Goal: Transaction & Acquisition: Purchase product/service

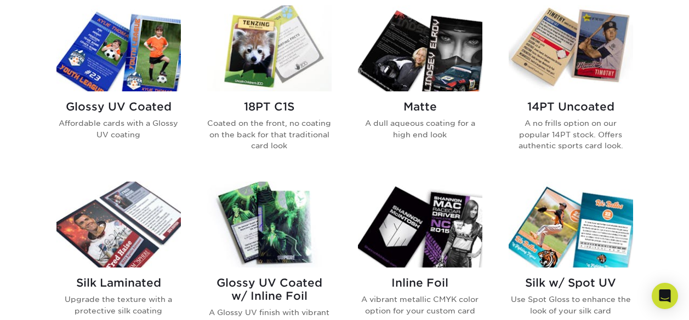
scroll to position [493, 0]
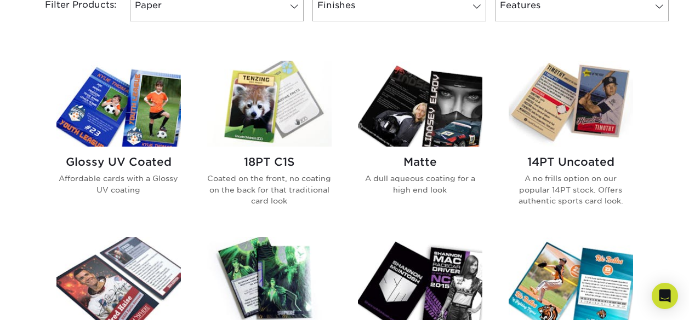
click at [138, 122] on img at bounding box center [118, 104] width 124 height 86
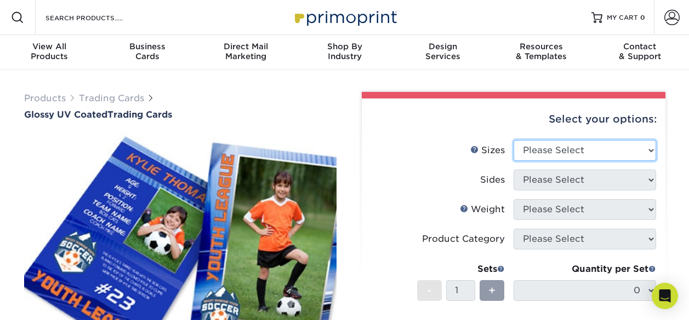
select select "2.50x3.50"
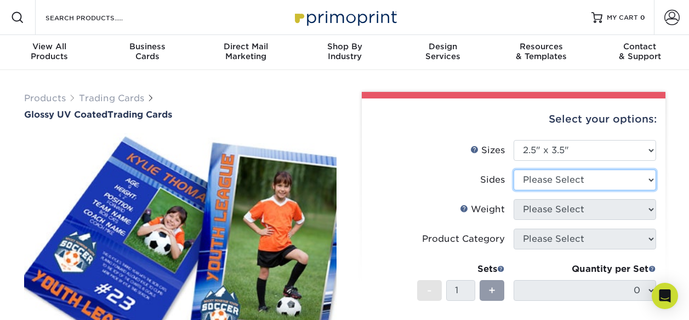
select select "13abbda7-1d64-4f25-8bb2-c179b224825d"
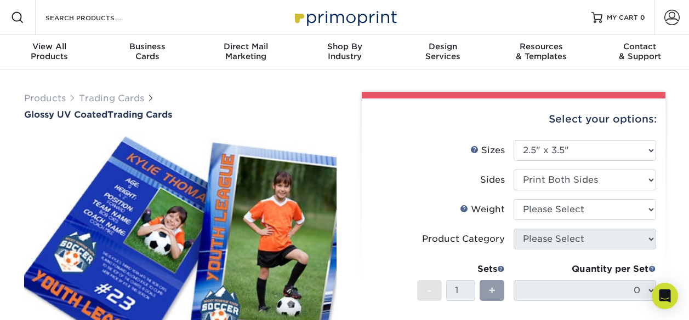
click at [444, 176] on label "Sides" at bounding box center [442, 180] width 142 height 21
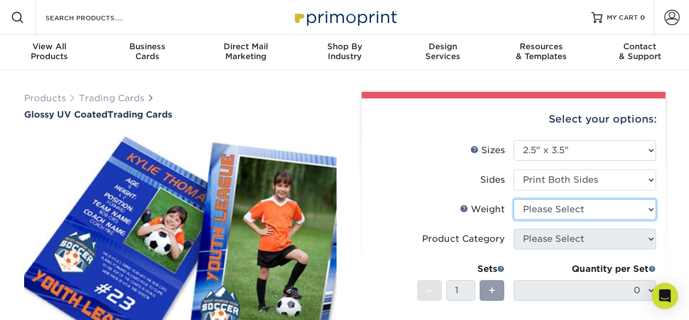
select select "14PT"
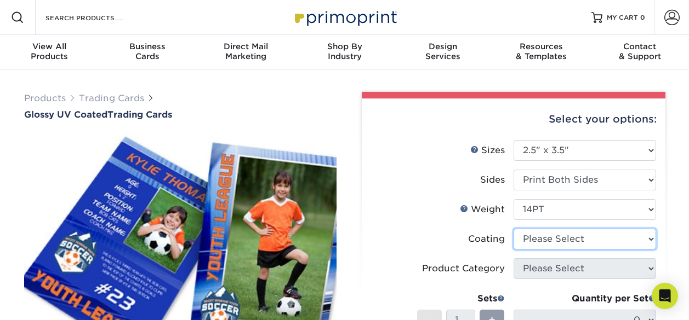
select select "ae367451-b2b8-45df-a344-0f05b6a12993"
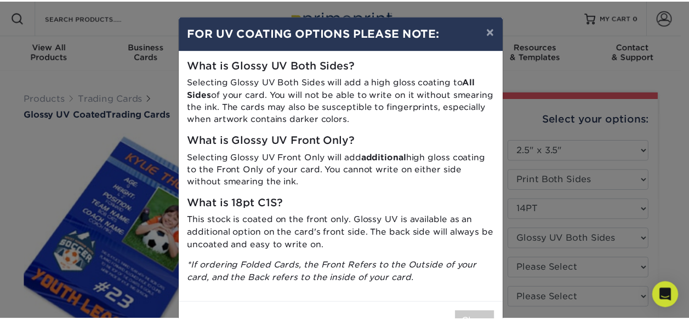
scroll to position [37, 0]
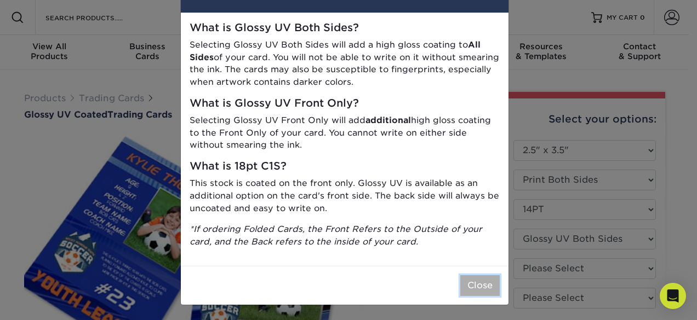
click at [467, 288] on button "Close" at bounding box center [479, 286] width 39 height 21
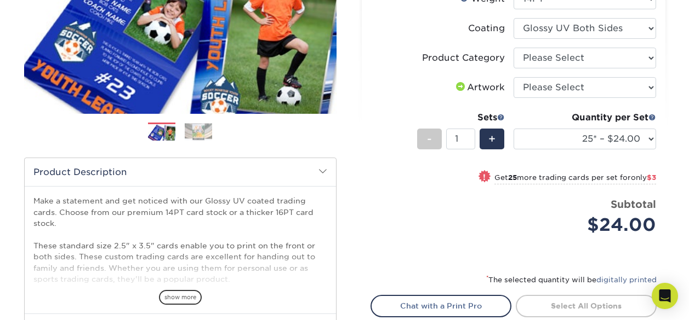
scroll to position [219, 0]
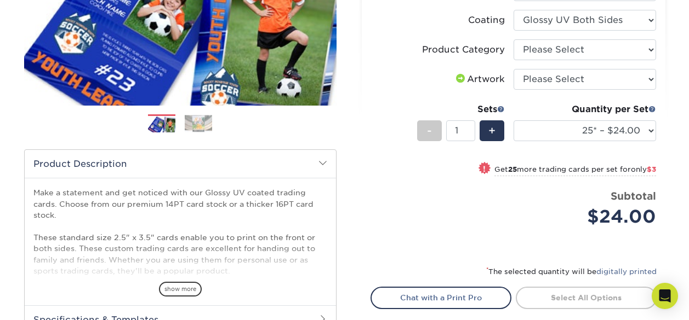
click at [195, 124] on img at bounding box center [198, 123] width 27 height 17
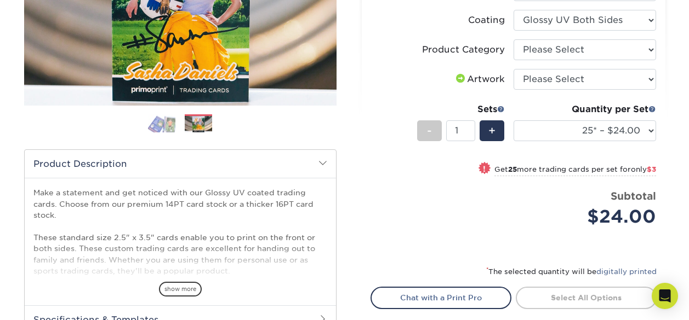
click at [159, 130] on img at bounding box center [161, 123] width 27 height 19
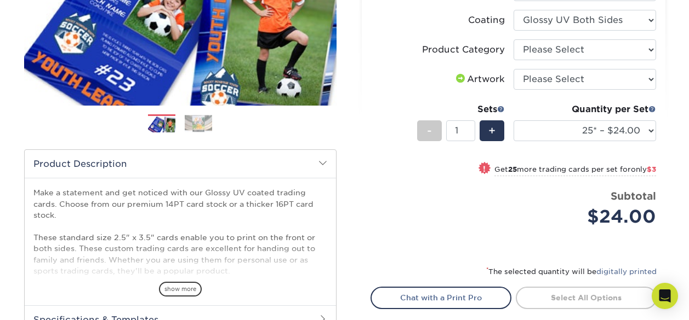
click at [196, 127] on img at bounding box center [198, 123] width 27 height 17
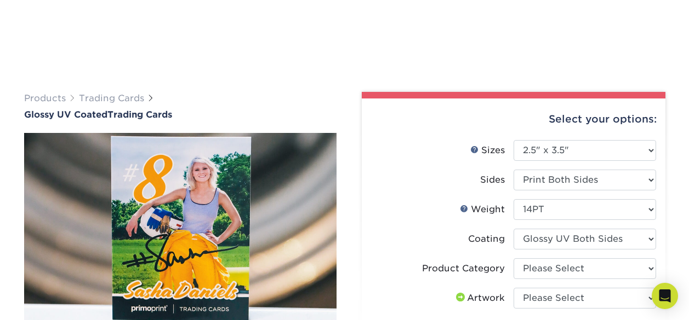
scroll to position [110, 0]
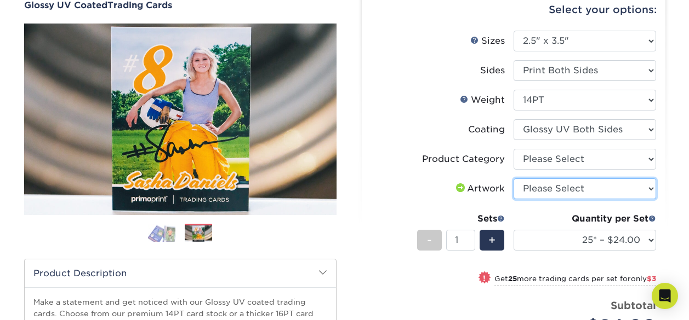
select select "upload"
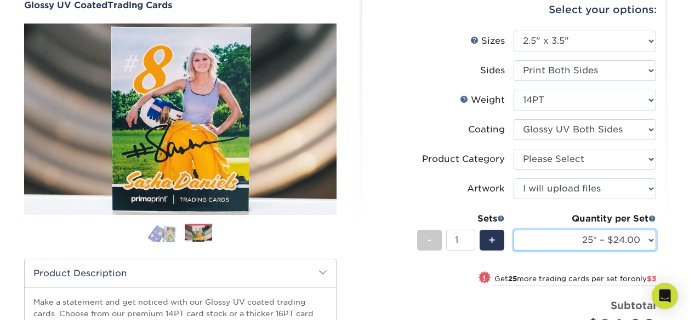
select select "1000 – $72.00"
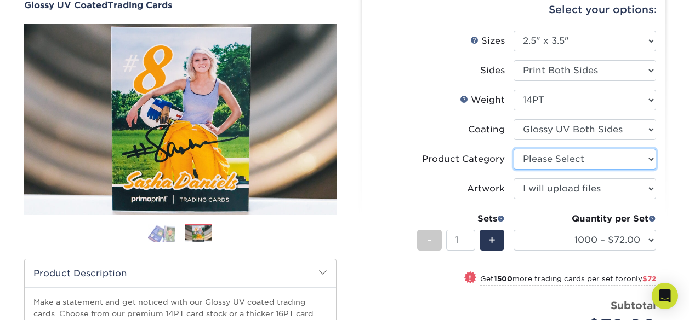
select select "c2f9bce9-36c2-409d-b101-c29d9d031e18"
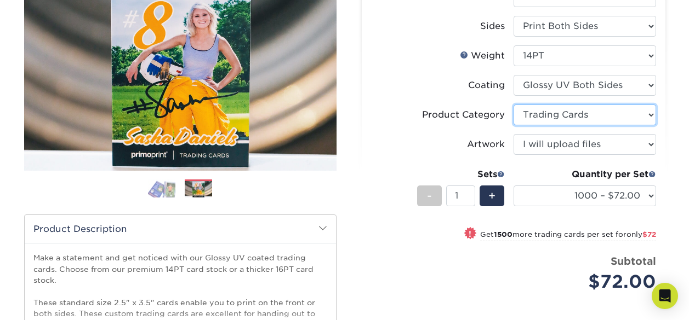
scroll to position [274, 0]
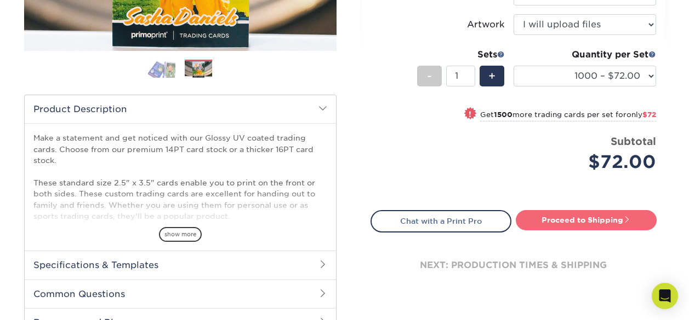
click at [586, 219] on link "Proceed to Shipping" at bounding box center [585, 220] width 141 height 20
type input "Set 1"
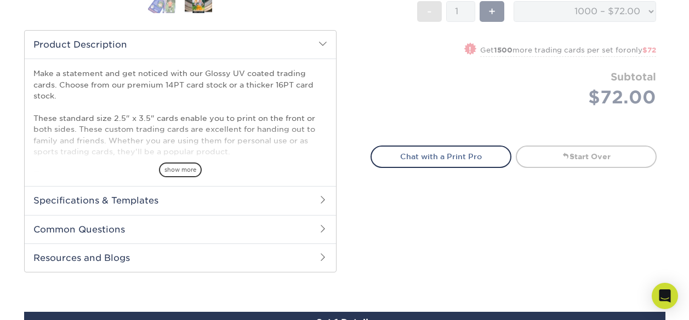
scroll to position [558, 0]
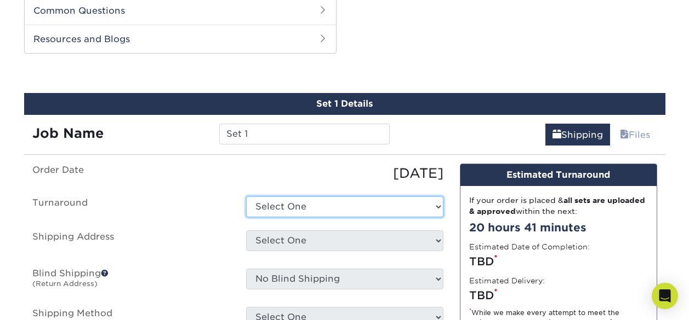
select select "5d89d644-eb20-4de7-8a1b-082b7357e723"
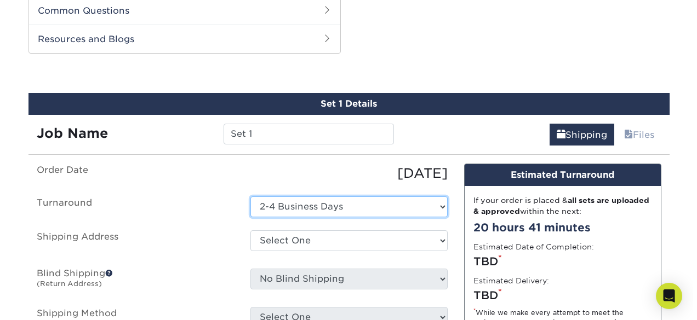
scroll to position [612, 0]
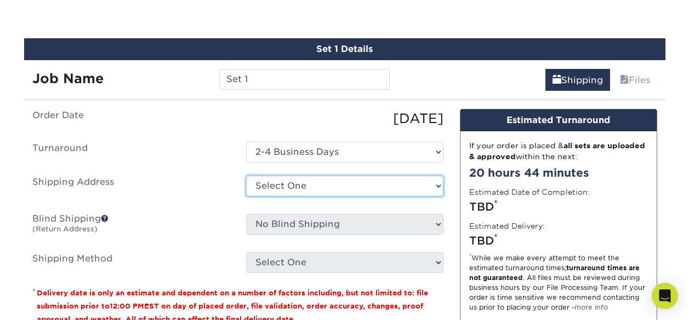
select select "newaddress"
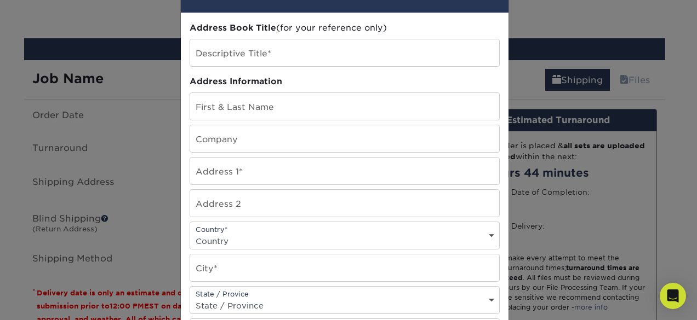
scroll to position [0, 0]
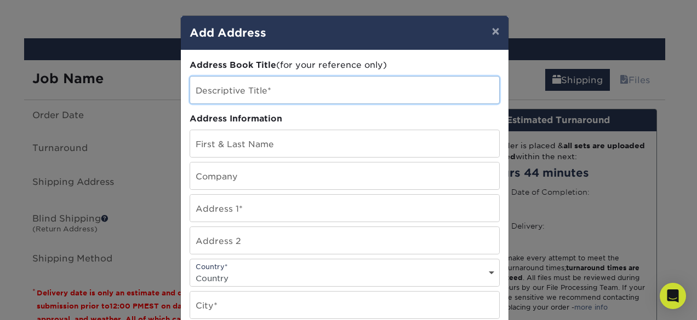
click at [226, 85] on input "text" at bounding box center [344, 90] width 309 height 27
type input "[PERSON_NAME]"
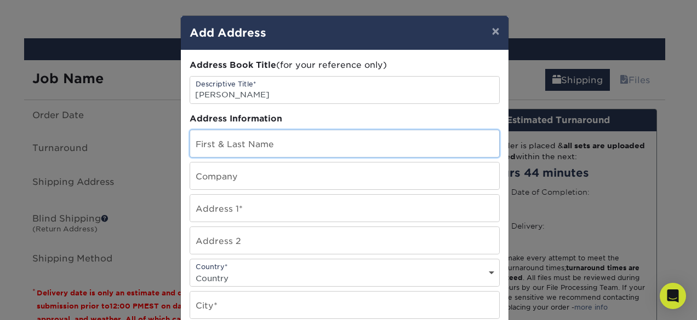
click at [256, 147] on input "text" at bounding box center [344, 143] width 309 height 27
type input "k"
click at [340, 142] on input "Katie" at bounding box center [344, 143] width 309 height 27
type input "[PERSON_NAME]"
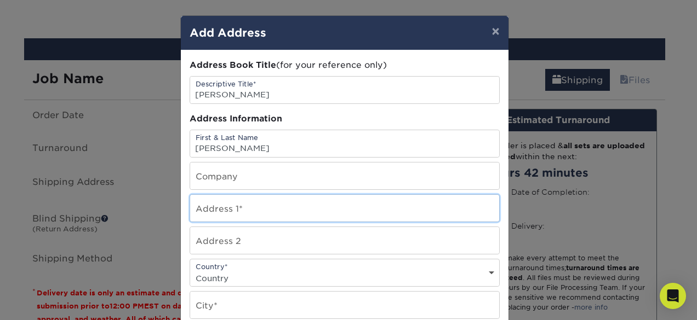
click at [297, 205] on input "text" at bounding box center [344, 208] width 309 height 27
type input "3574 Gorge Pl"
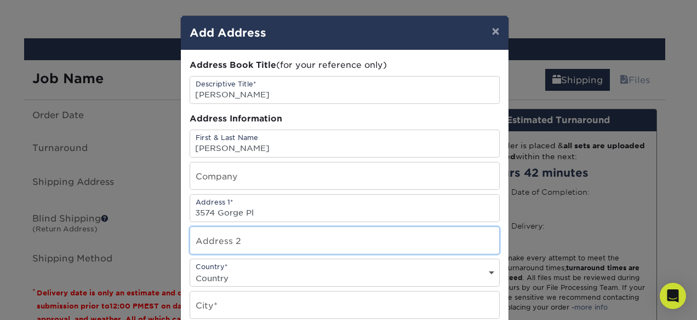
click at [225, 248] on input "text" at bounding box center [344, 240] width 309 height 27
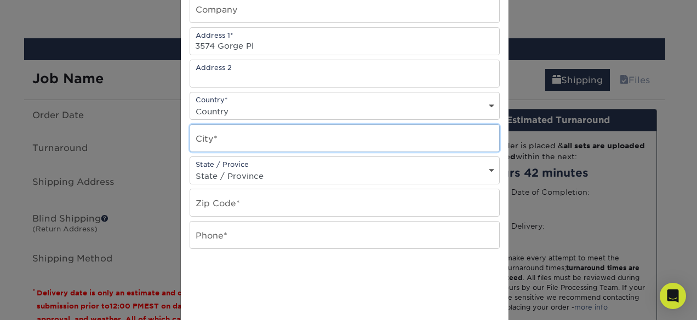
click at [232, 145] on input "text" at bounding box center [344, 138] width 309 height 27
type input "Carlsbad, CA"
select select "CA"
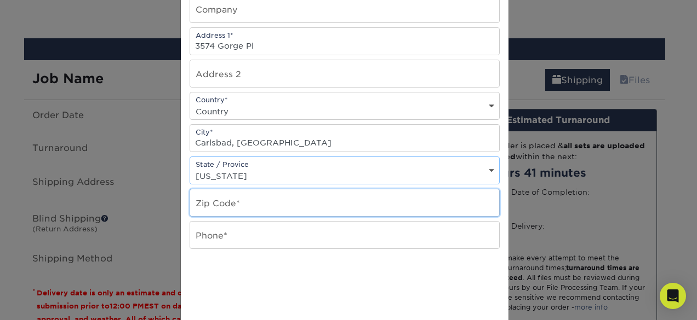
click at [231, 200] on input "text" at bounding box center [344, 203] width 309 height 27
type input "92010"
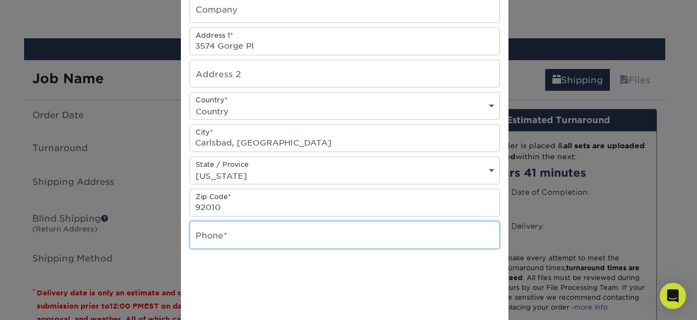
click at [273, 242] on input "text" at bounding box center [344, 235] width 309 height 27
type input "4439443359"
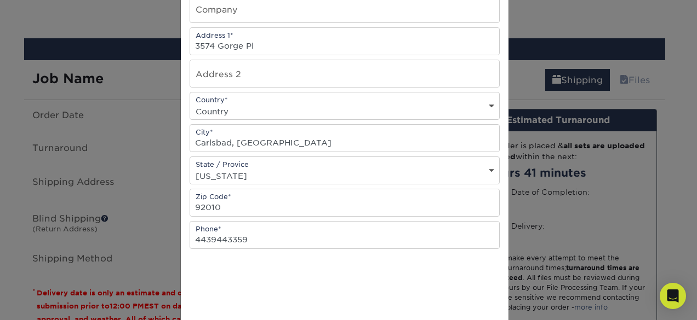
scroll to position [275, 0]
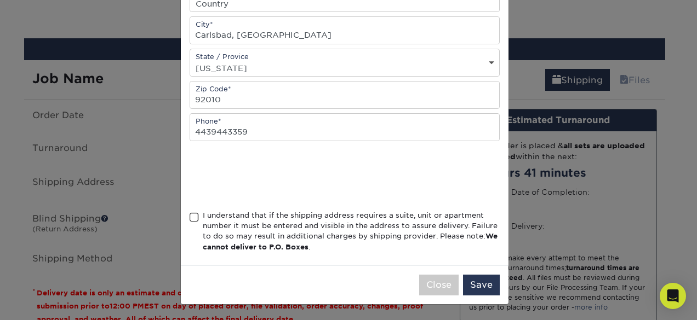
click at [238, 233] on div "I understand that if the shipping address requires a suite, unit or apartment n…" at bounding box center [351, 231] width 297 height 43
click at [0, 0] on input "I understand that if the shipping address requires a suite, unit or apartment n…" at bounding box center [0, 0] width 0 height 0
click at [482, 282] on button "Save" at bounding box center [481, 285] width 37 height 21
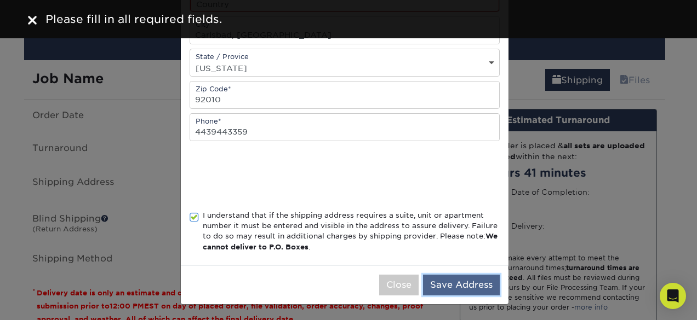
click at [467, 284] on button "Save Address" at bounding box center [461, 285] width 77 height 21
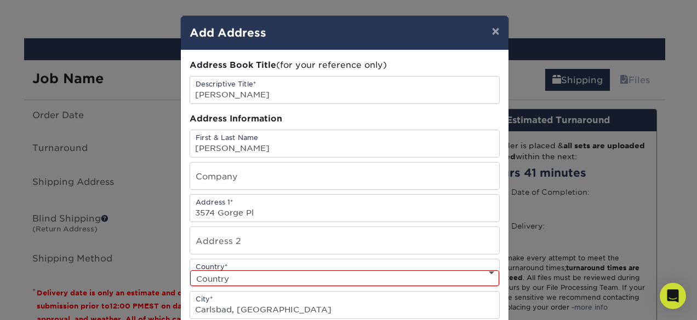
scroll to position [111, 0]
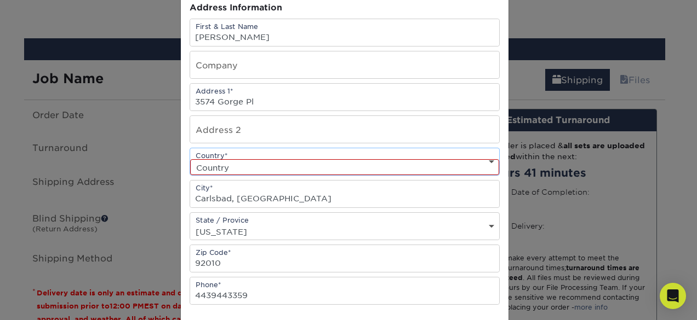
select select "US"
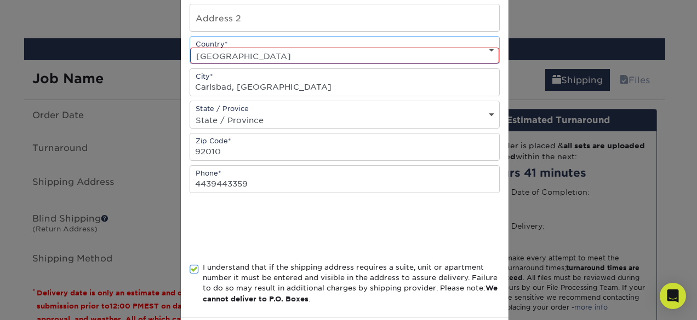
scroll to position [275, 0]
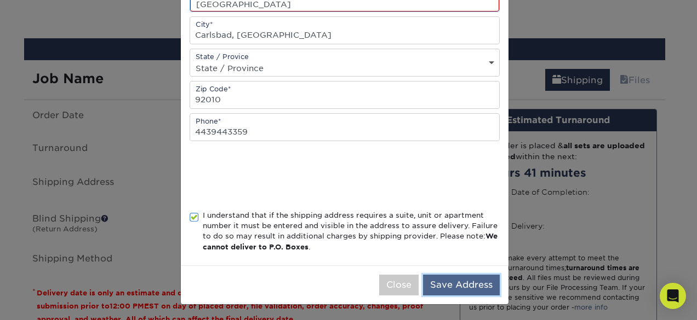
click at [452, 284] on button "Save Address" at bounding box center [461, 285] width 77 height 21
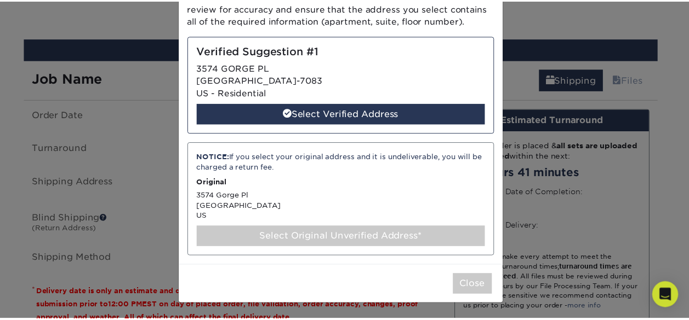
scroll to position [87, 0]
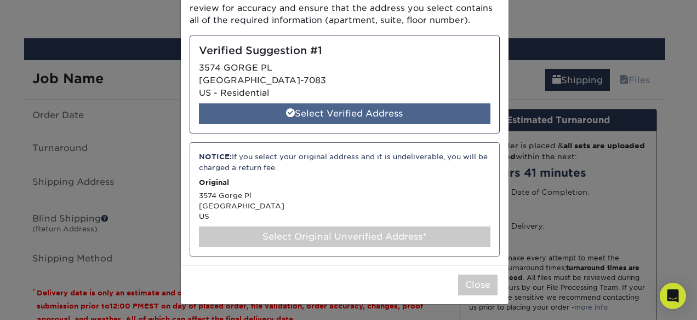
click at [393, 120] on div "Select Verified Address" at bounding box center [344, 114] width 291 height 21
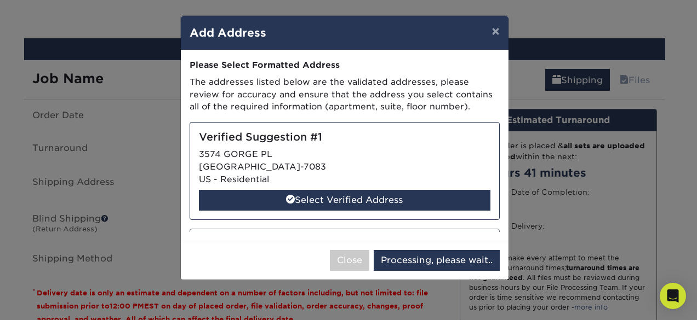
select select "285046"
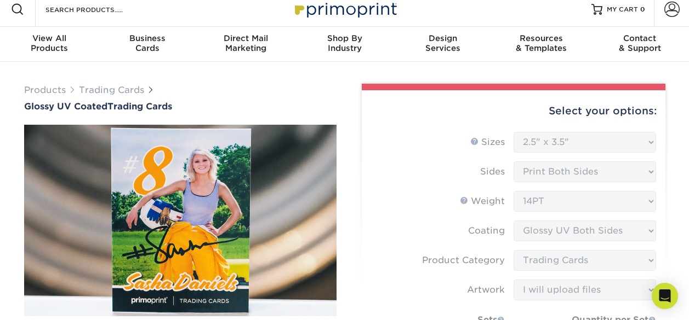
scroll to position [0, 0]
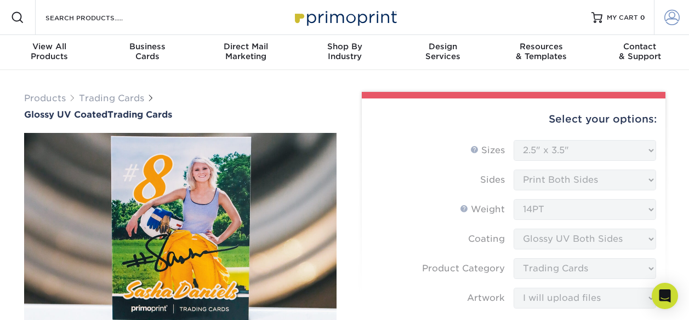
click at [664, 21] on span at bounding box center [671, 17] width 15 height 15
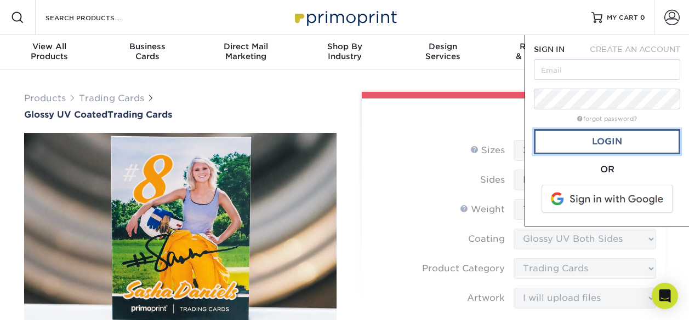
click at [641, 146] on link "Login" at bounding box center [607, 141] width 146 height 25
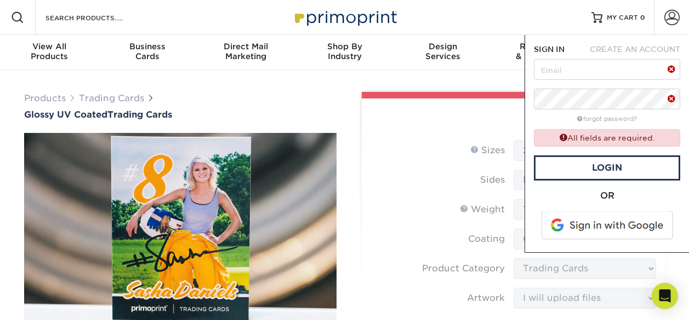
click at [606, 228] on span at bounding box center [608, 225] width 140 height 28
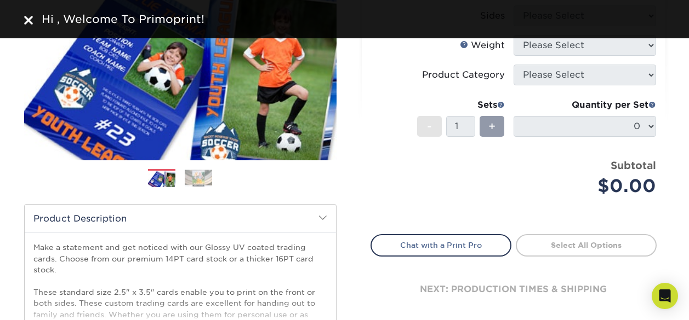
scroll to position [55, 0]
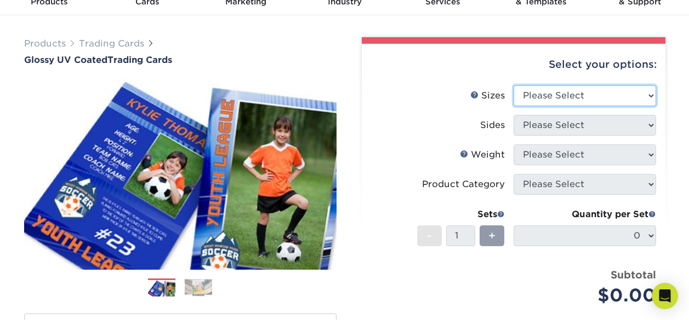
select select "2.50x3.50"
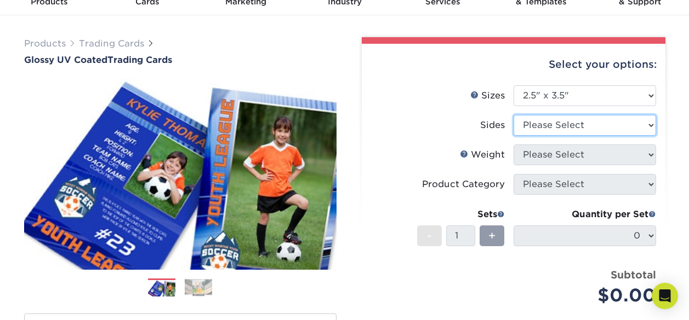
select select "13abbda7-1d64-4f25-8bb2-c179b224825d"
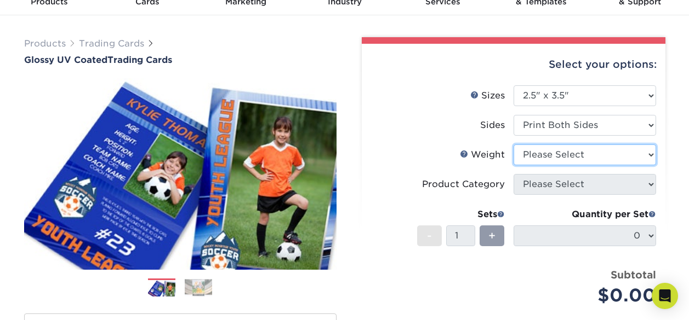
select select "16PT"
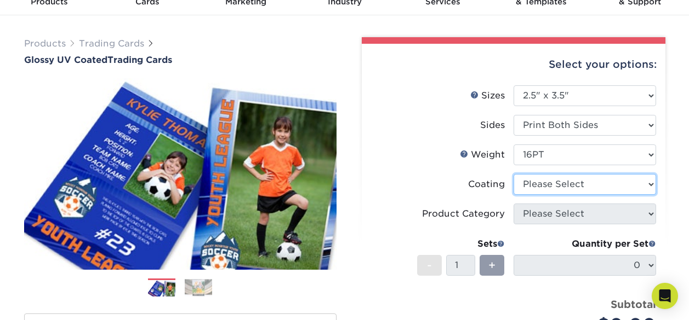
scroll to position [0, 0]
select select "ae367451-b2b8-45df-a344-0f05b6a12993"
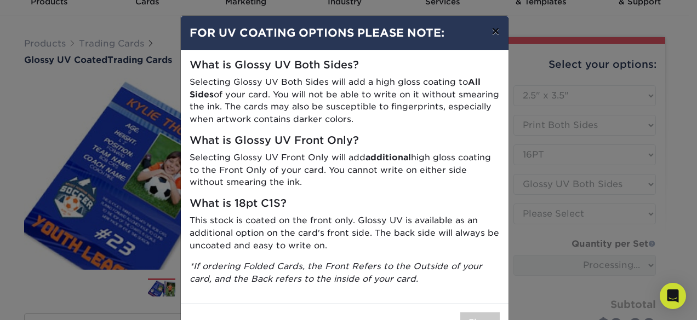
click at [491, 30] on button "×" at bounding box center [495, 31] width 25 height 31
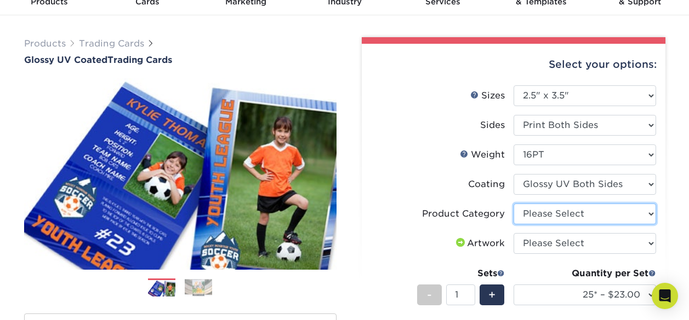
select select "c2f9bce9-36c2-409d-b101-c29d9d031e18"
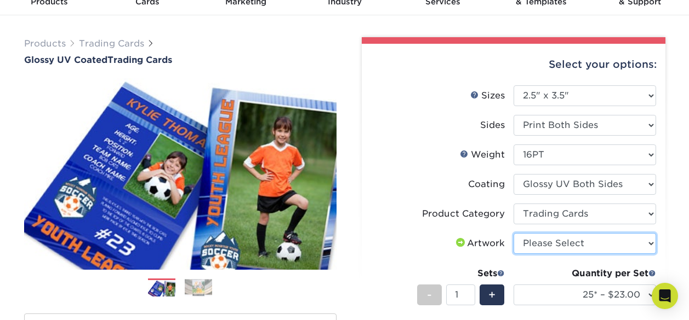
select select "upload"
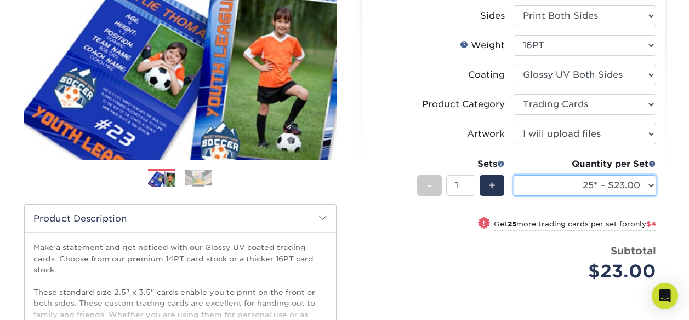
select select "100* – $37.00"
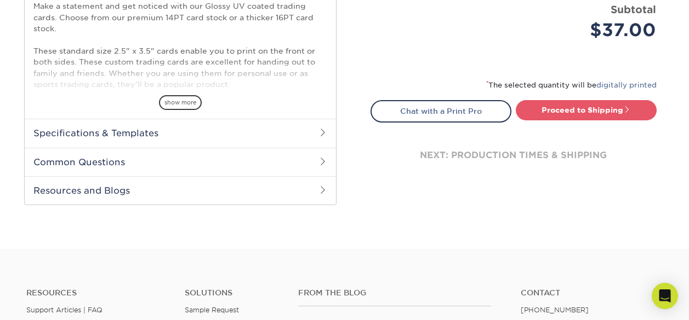
scroll to position [329, 0]
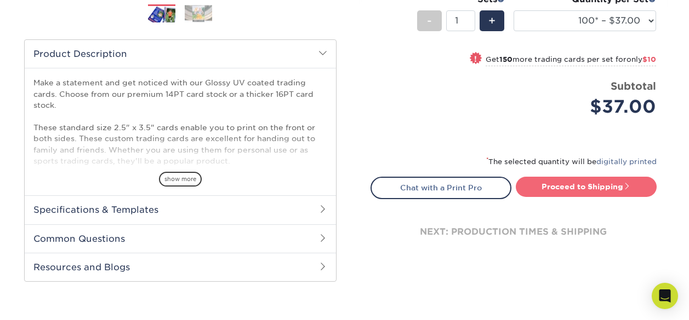
click at [564, 186] on link "Proceed to Shipping" at bounding box center [585, 187] width 141 height 20
type input "Set 1"
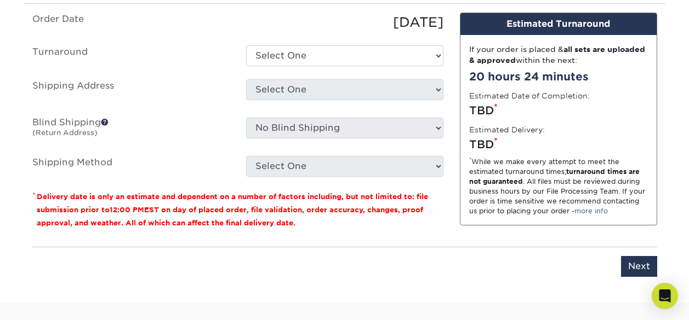
scroll to position [604, 0]
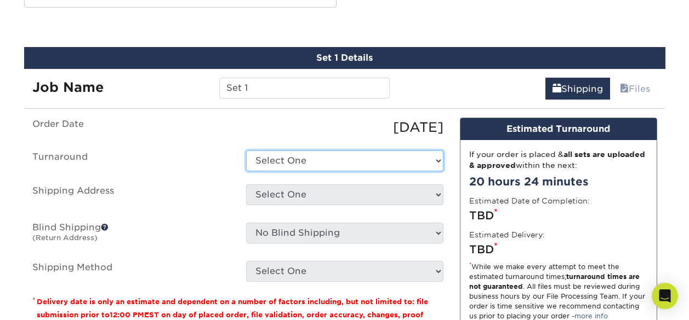
select select "85eeae86-f890-4d21-9299-1bab3b52d96f"
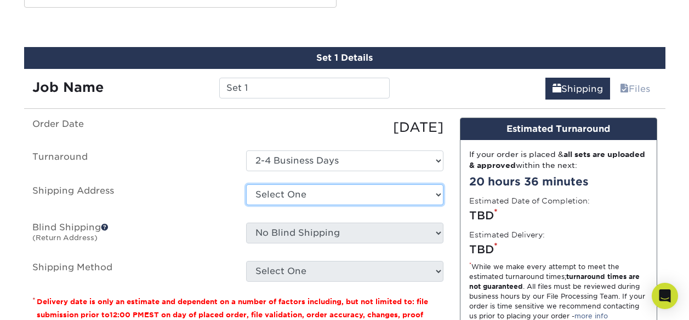
select select "285046"
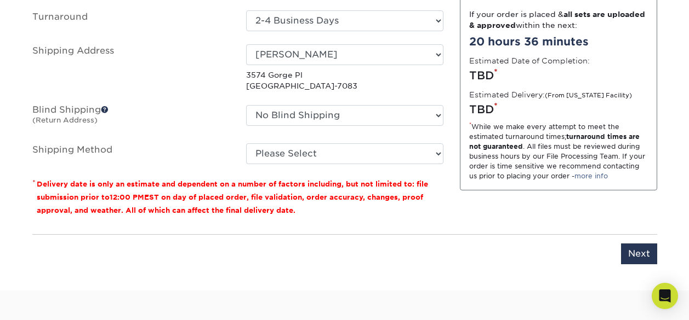
scroll to position [769, 0]
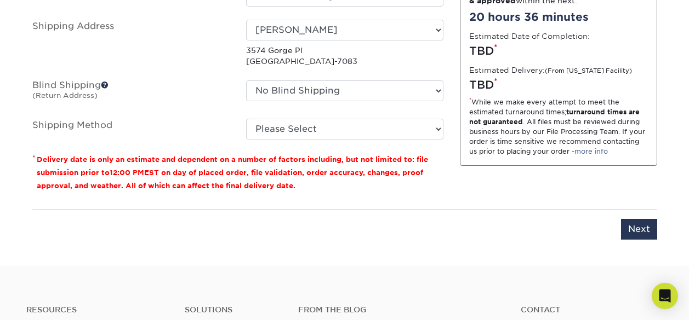
click at [108, 84] on span at bounding box center [105, 85] width 8 height 8
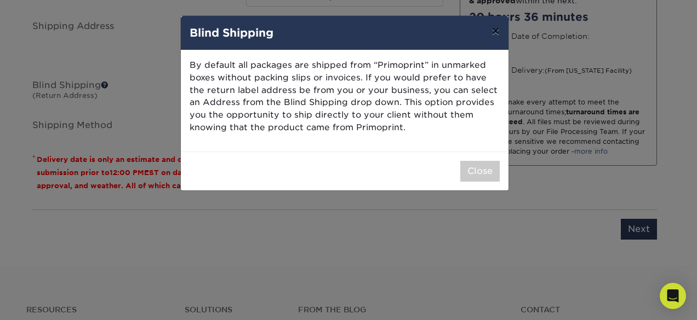
click at [494, 33] on button "×" at bounding box center [495, 31] width 25 height 31
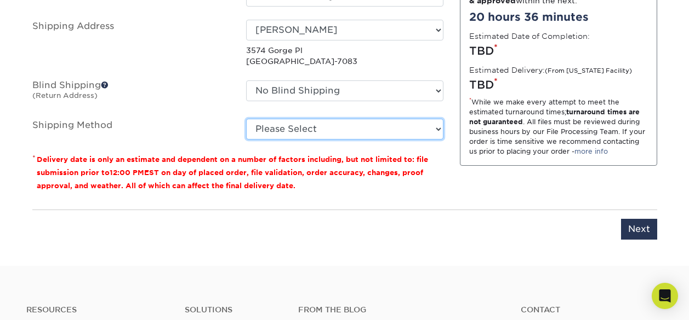
select select "03"
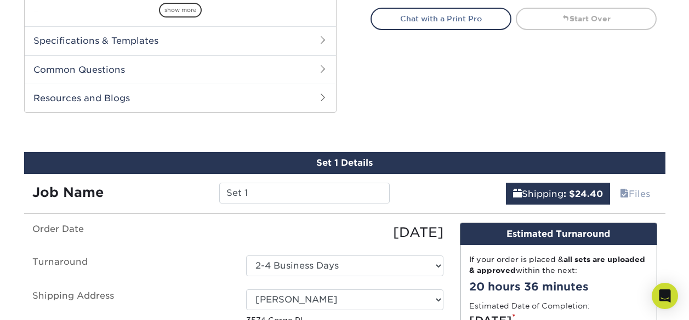
scroll to position [439, 0]
